Goal: Transaction & Acquisition: Purchase product/service

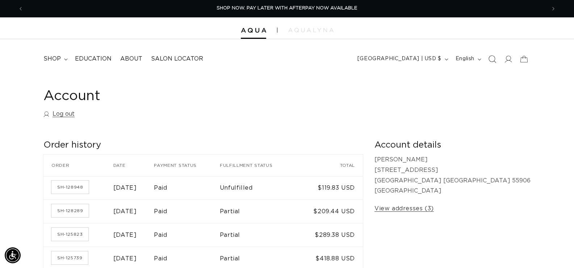
click at [489, 58] on icon "Search" at bounding box center [492, 59] width 8 height 8
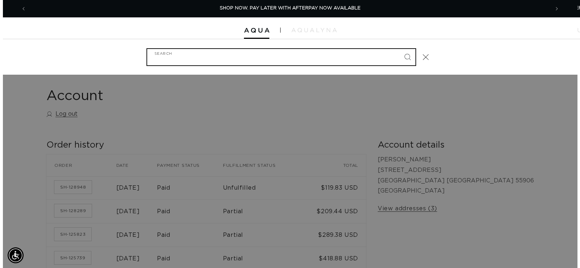
scroll to position [0, 528]
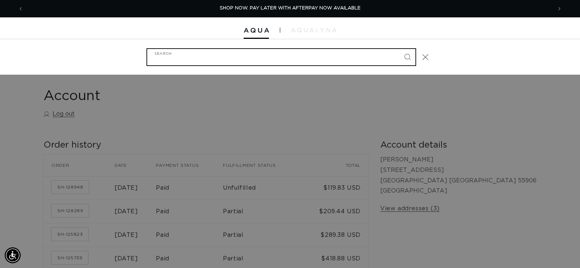
click at [269, 63] on input "Search" at bounding box center [281, 57] width 268 height 16
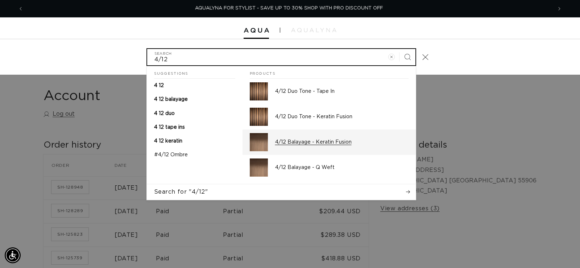
scroll to position [0, 0]
type input "4/12"
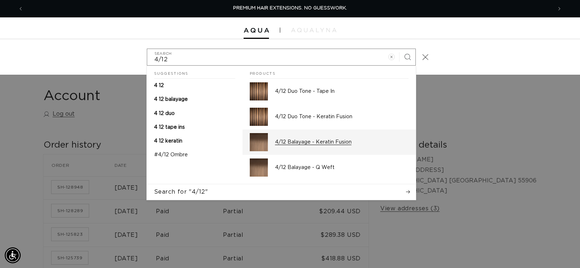
click at [314, 138] on div "4/12 Balayage - Keratin Fusion" at bounding box center [341, 142] width 133 height 18
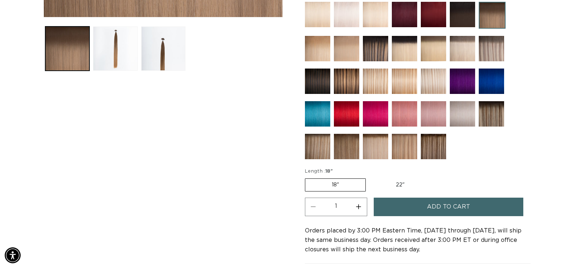
scroll to position [290, 0]
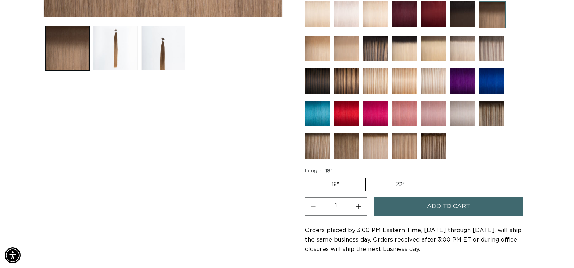
click at [425, 205] on button "Add to cart" at bounding box center [449, 206] width 150 height 18
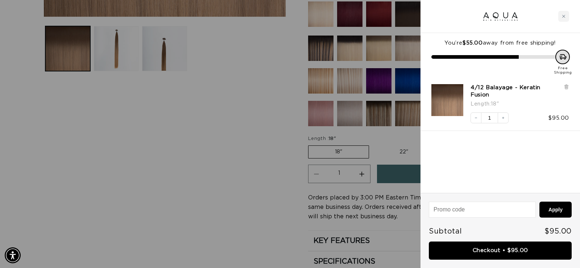
click at [242, 173] on div at bounding box center [290, 134] width 580 height 268
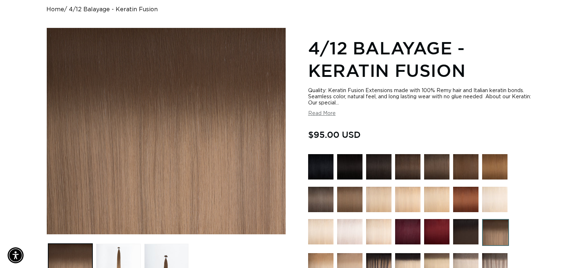
scroll to position [0, 0]
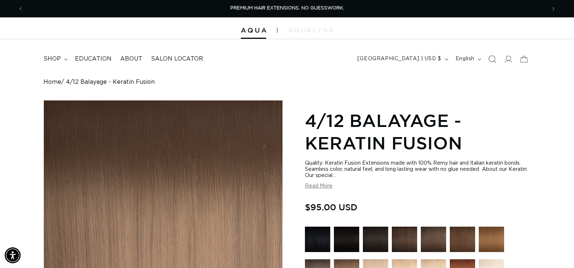
click at [496, 62] on icon "Search" at bounding box center [493, 59] width 8 height 8
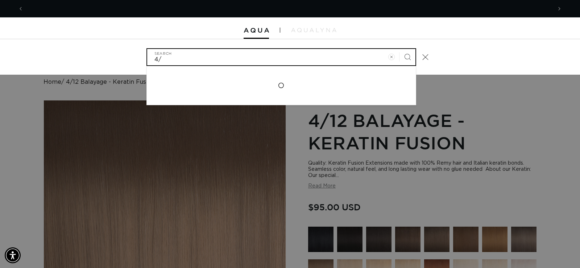
scroll to position [0, 528]
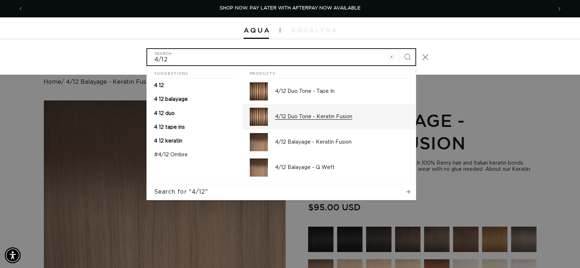
type input "4/12"
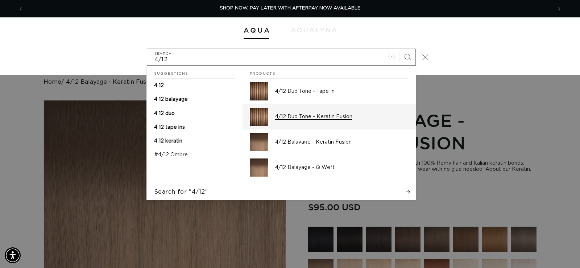
click at [289, 116] on p "4/12 Duo Tone - Keratin Fusion" at bounding box center [341, 116] width 133 height 7
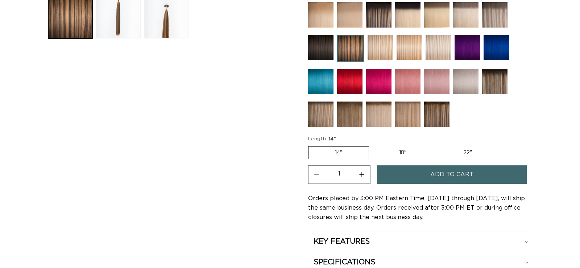
scroll to position [326, 0]
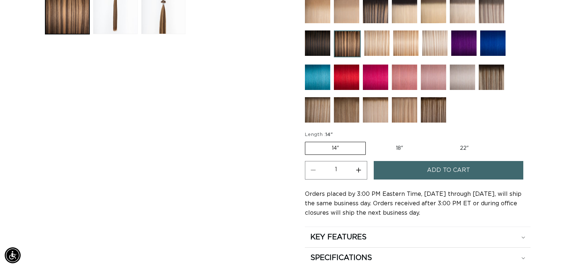
click at [395, 149] on label "18" Variant sold out or unavailable" at bounding box center [399, 148] width 60 height 12
click at [370, 141] on input "18" Variant sold out or unavailable" at bounding box center [369, 140] width 0 height 0
radio input "true"
click at [431, 172] on span "Add to cart" at bounding box center [448, 170] width 43 height 18
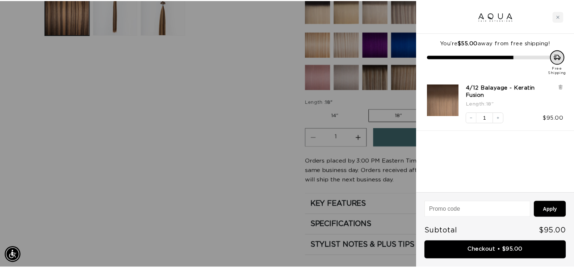
scroll to position [0, 528]
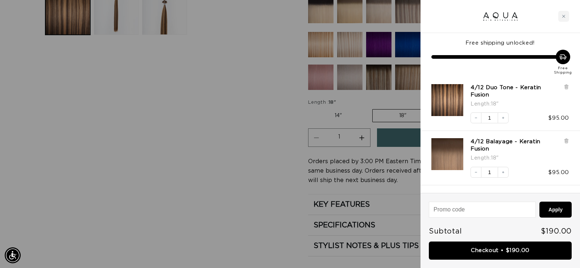
click at [241, 160] on div at bounding box center [290, 134] width 580 height 268
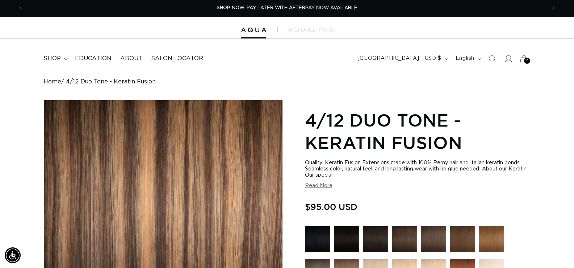
scroll to position [0, 0]
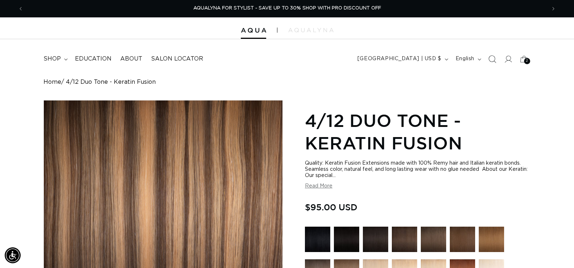
click at [494, 58] on icon "Search" at bounding box center [492, 59] width 8 height 8
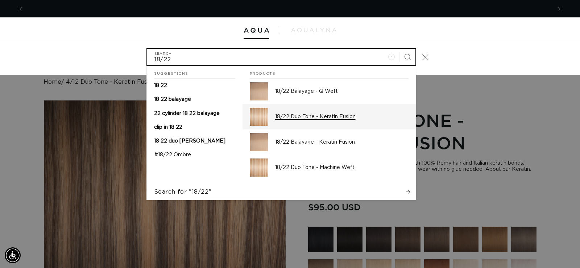
scroll to position [0, 528]
type input "18/22"
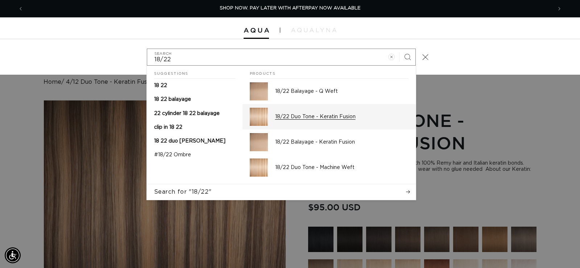
click at [304, 118] on p "18/22 Duo Tone - Keratin Fusion" at bounding box center [341, 116] width 133 height 7
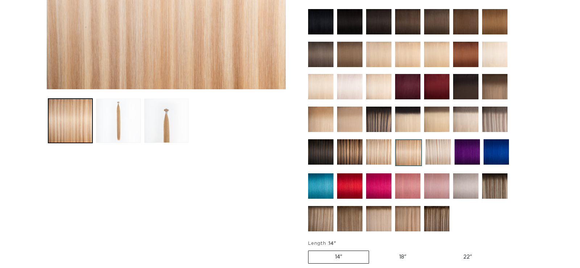
scroll to position [290, 0]
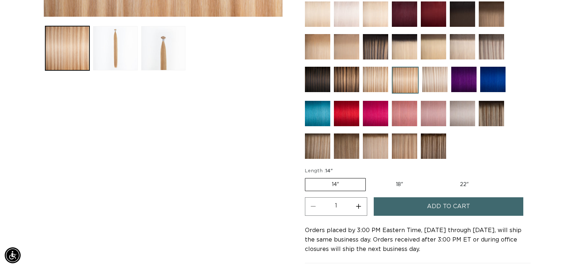
click at [408, 184] on label "18" Variant sold out or unavailable" at bounding box center [399, 184] width 60 height 12
click at [370, 177] on input "18" Variant sold out or unavailable" at bounding box center [369, 176] width 0 height 0
radio input "true"
click at [412, 202] on button "Add to cart" at bounding box center [449, 206] width 150 height 18
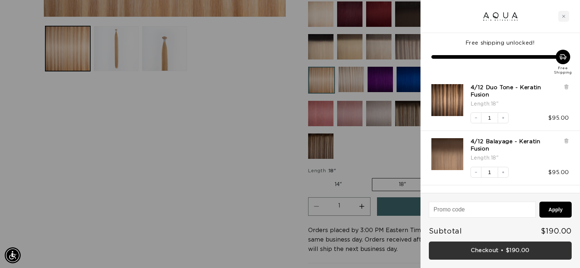
scroll to position [0, 528]
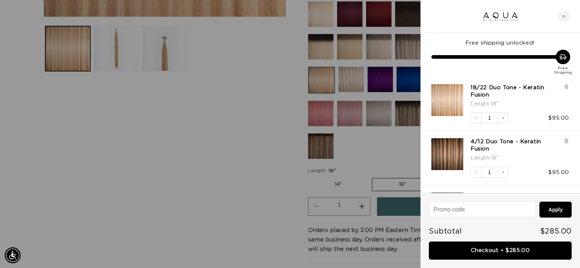
click at [489, 245] on link "Checkout • $285.00" at bounding box center [500, 250] width 143 height 18
